Goal: Check status: Check status

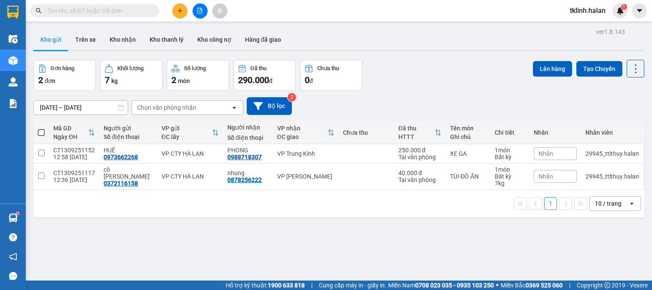
click at [83, 6] on input "text" at bounding box center [97, 10] width 101 height 9
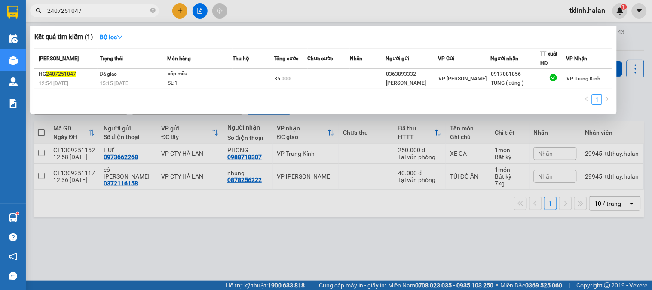
type input "2407251047"
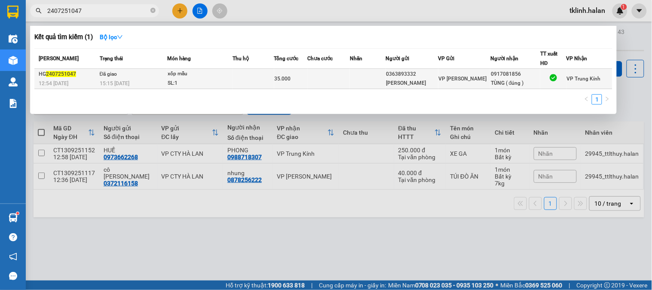
click at [259, 84] on td at bounding box center [254, 79] width 42 height 20
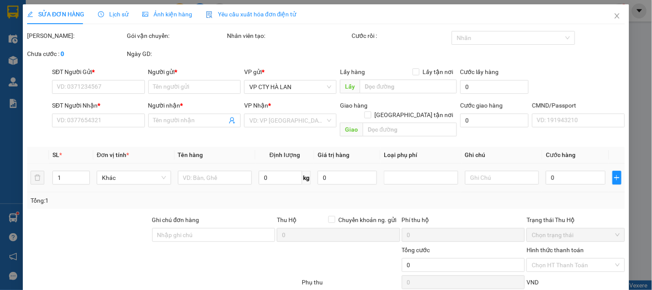
type input "0363893332"
type input "[PERSON_NAME]"
type input "0917081856"
type input "TÙNG ( đúng )"
type input "35.000"
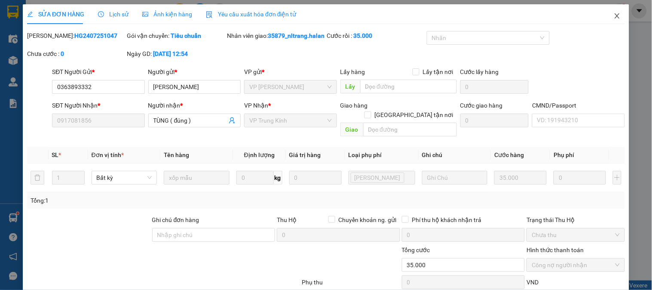
click at [614, 16] on span "Close" at bounding box center [617, 16] width 24 height 24
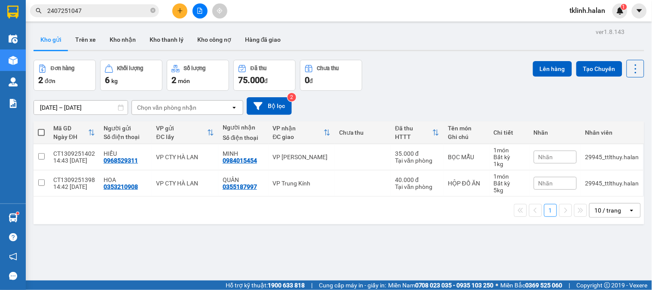
click at [99, 22] on main "ver 1.8.143 Kho gửi Trên xe Kho nhận Kho thanh lý Kho công nợ Hàng đã giao Đơn …" at bounding box center [326, 140] width 652 height 280
click at [100, 12] on input "2407251047" at bounding box center [97, 10] width 101 height 9
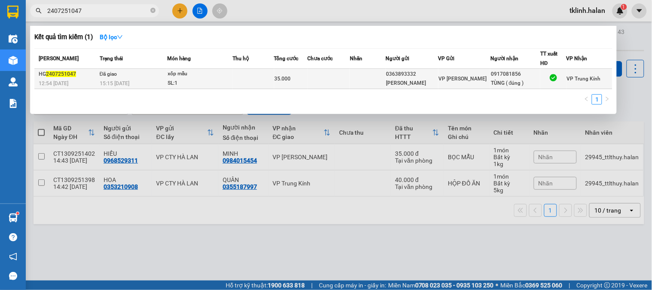
click at [158, 78] on td "Đã giao 15:15 [DATE]" at bounding box center [133, 79] width 70 height 20
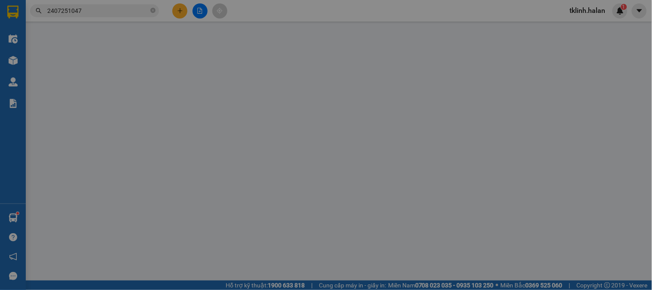
type input "0363893332"
type input "[PERSON_NAME]"
type input "0917081856"
type input "TÙNG ( đúng )"
type input "35.000"
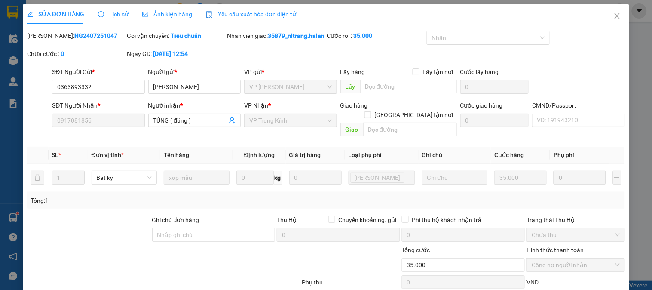
click at [115, 13] on span "Lịch sử" at bounding box center [113, 14] width 31 height 7
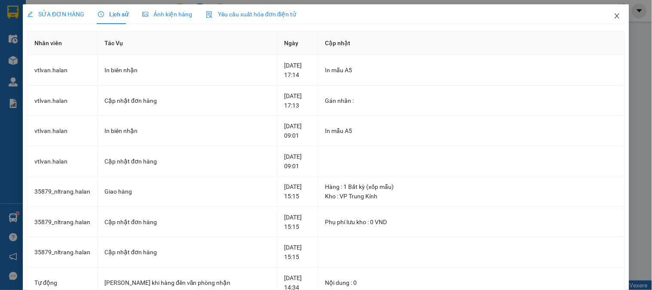
click at [615, 16] on icon "close" at bounding box center [617, 15] width 5 height 5
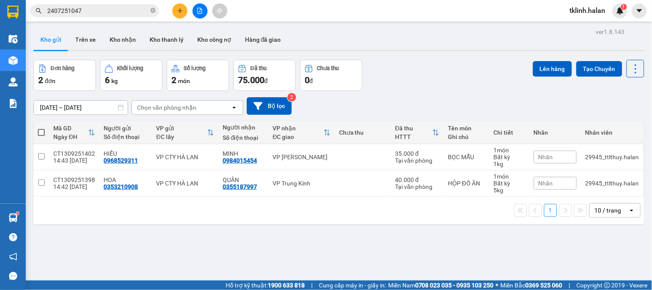
click at [336, 35] on div "Kho gửi Trên xe Kho nhận Kho thanh lý Kho công nợ Hàng đã giao" at bounding box center [339, 40] width 611 height 23
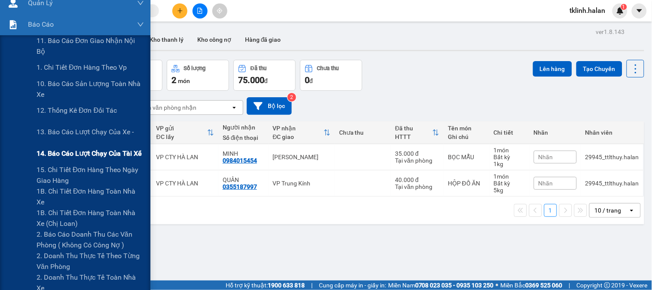
scroll to position [95, 0]
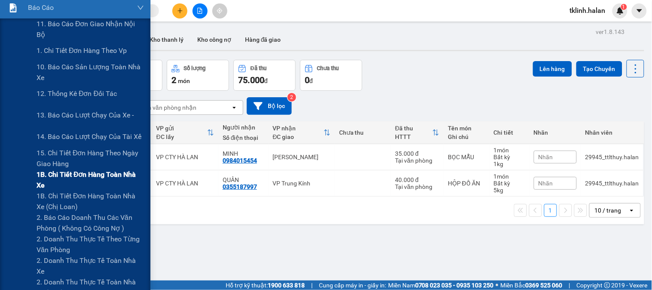
click at [58, 177] on span "1B. Chi tiết đơn hàng toàn nhà xe" at bounding box center [90, 179] width 107 height 21
